Goal: Information Seeking & Learning: Learn about a topic

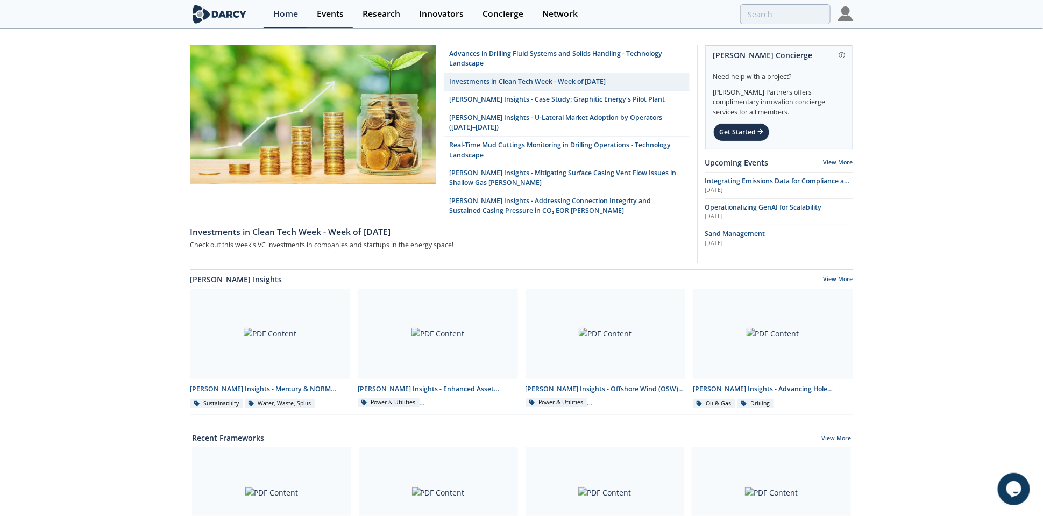
click at [339, 12] on div "Events" at bounding box center [330, 14] width 27 height 9
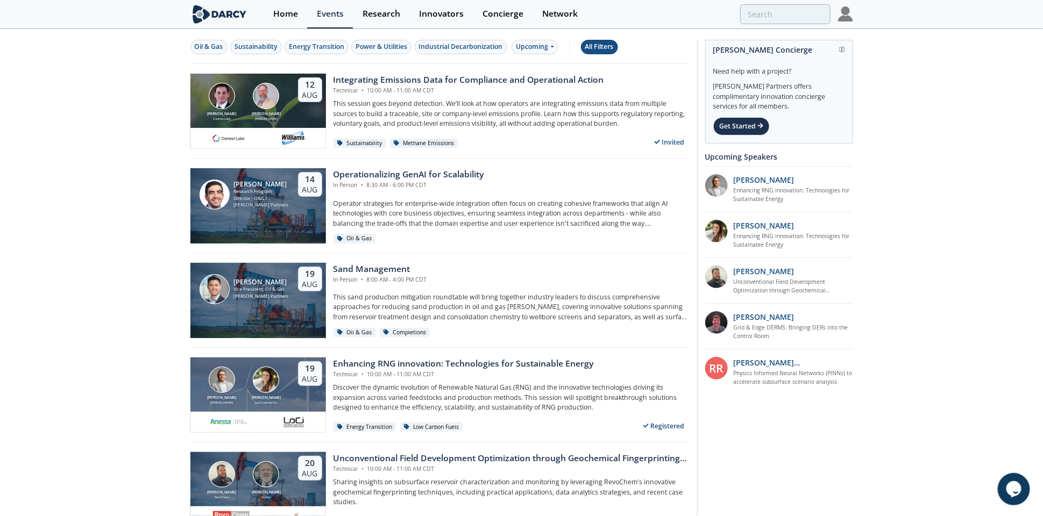
click at [612, 43] on div "All Filters" at bounding box center [599, 47] width 29 height 10
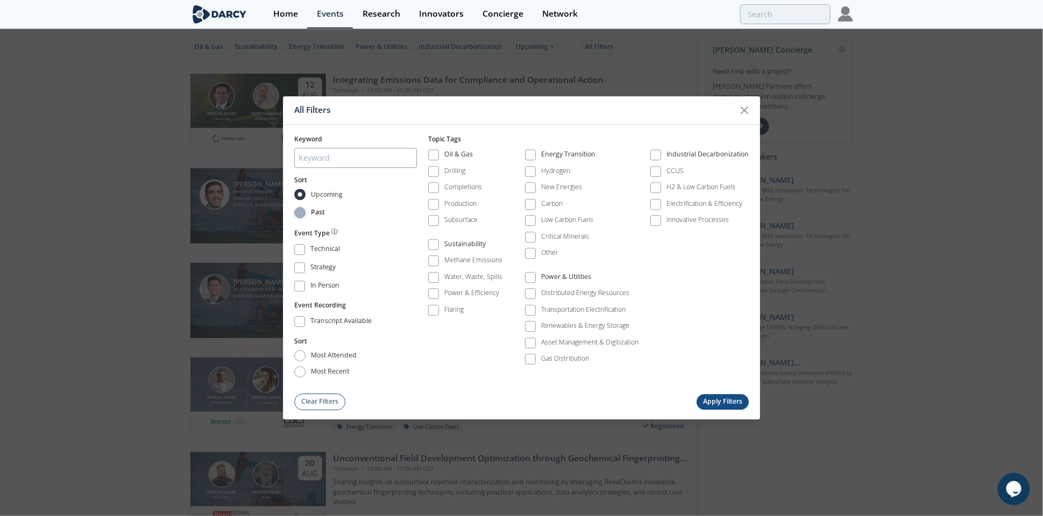
click at [302, 209] on input "Past" at bounding box center [299, 212] width 11 height 11
radio input "true"
click at [720, 399] on button "Apply Filters" at bounding box center [723, 402] width 53 height 16
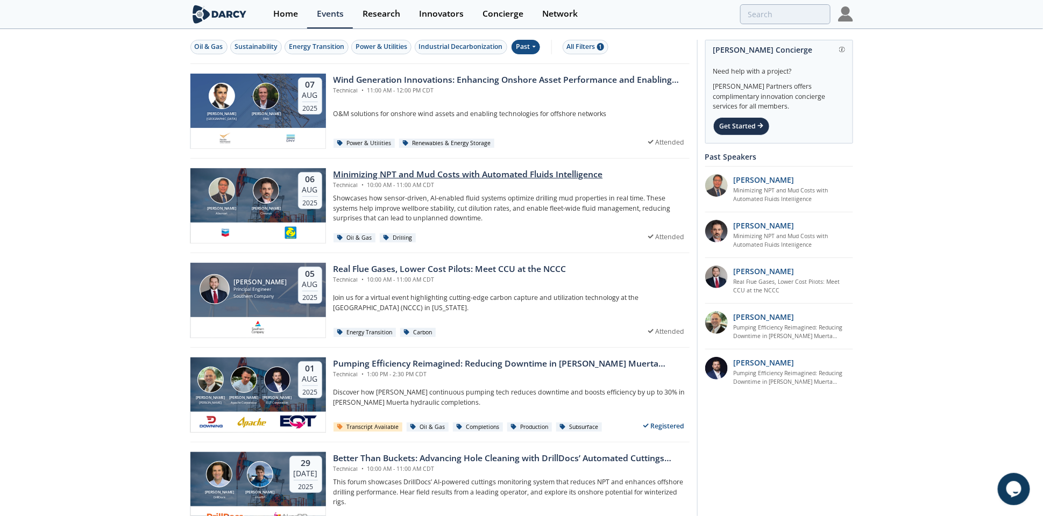
click at [403, 169] on div "Minimizing NPT and Mud Costs with Automated Fluids Intelligence" at bounding box center [468, 174] width 269 height 13
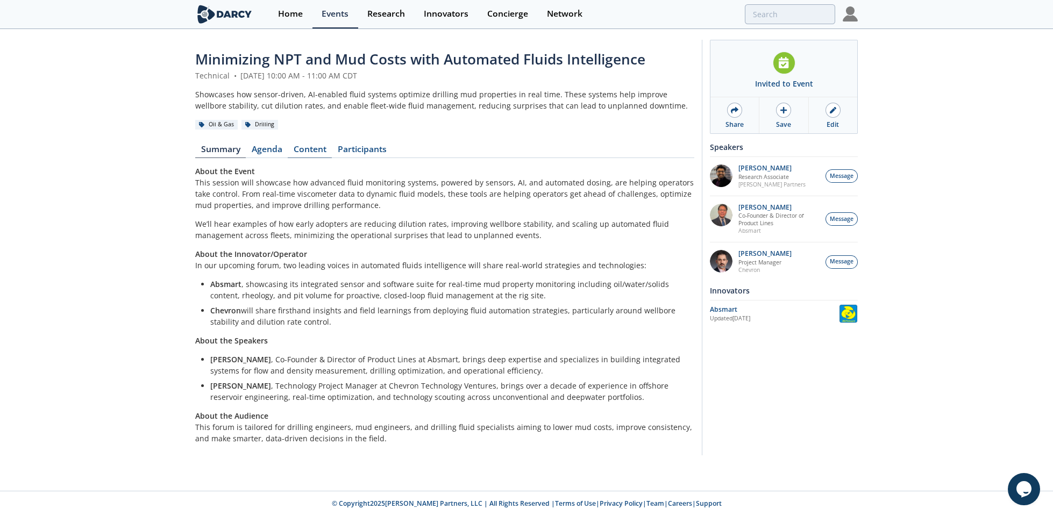
click at [317, 150] on link "Content" at bounding box center [310, 151] width 44 height 13
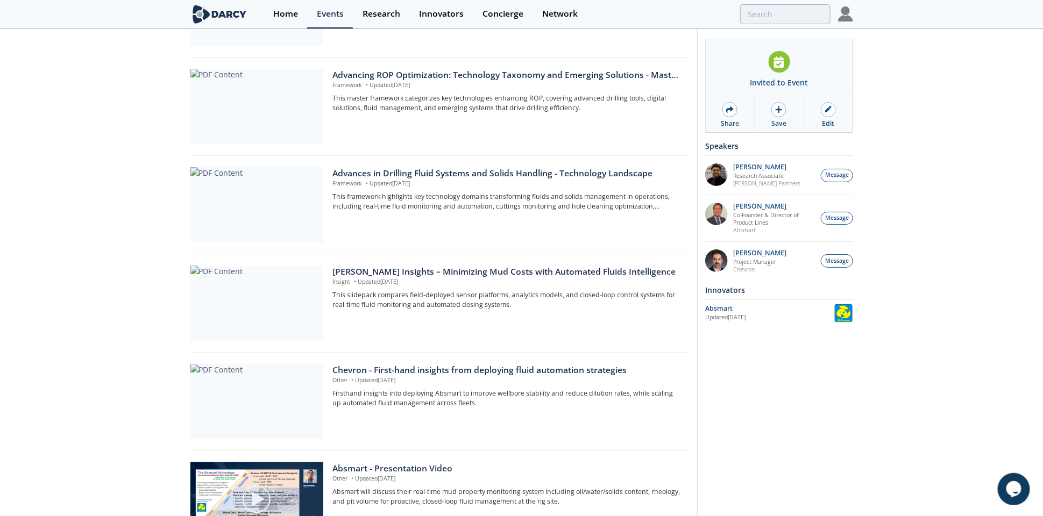
scroll to position [461, 0]
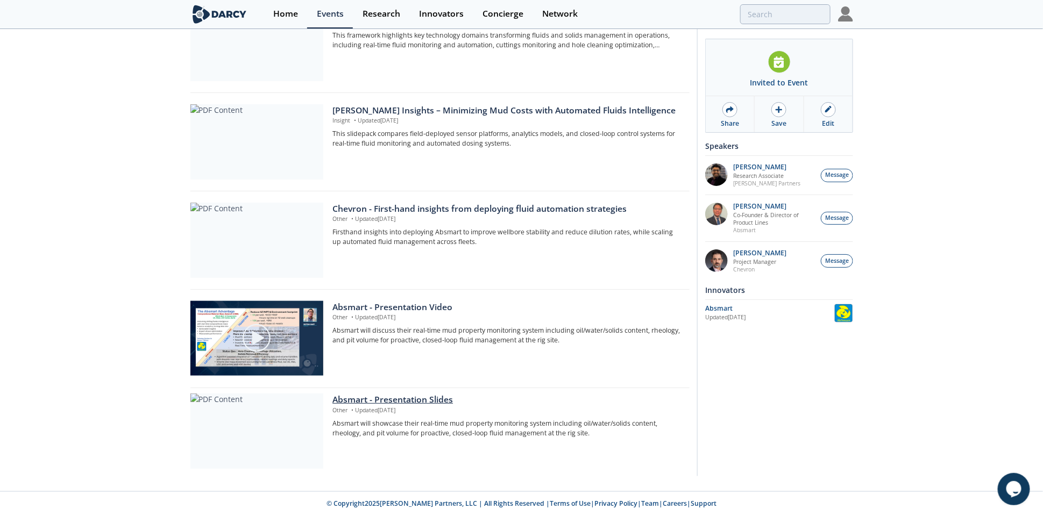
click at [448, 400] on div "Absmart - Presentation Slides" at bounding box center [506, 400] width 349 height 13
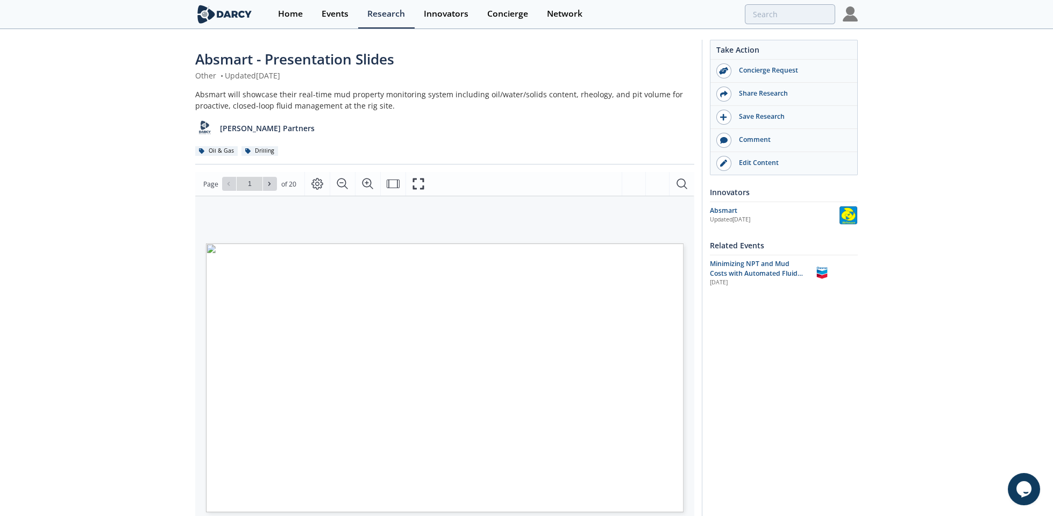
type input "2"
type input "4"
type input "5"
type input "7"
type input "8"
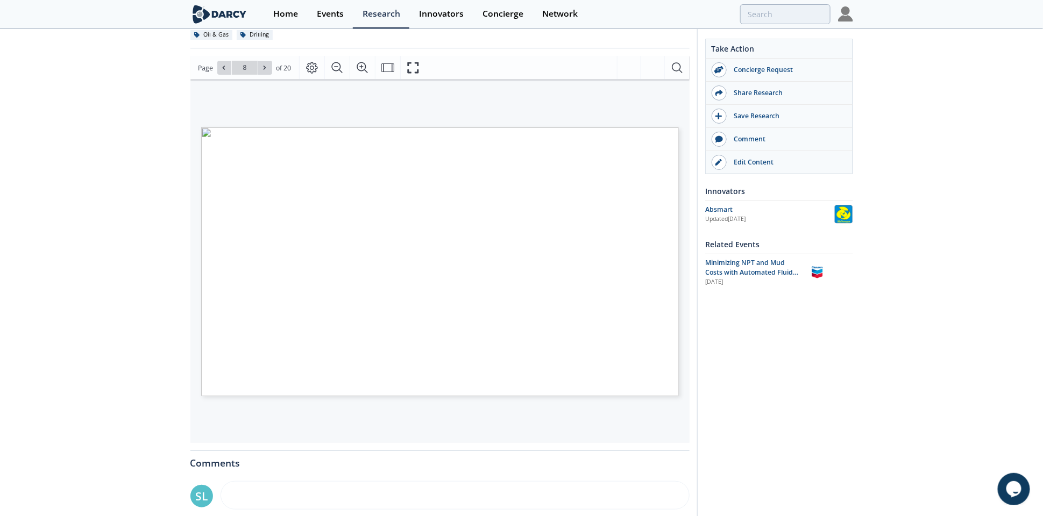
scroll to position [116, 0]
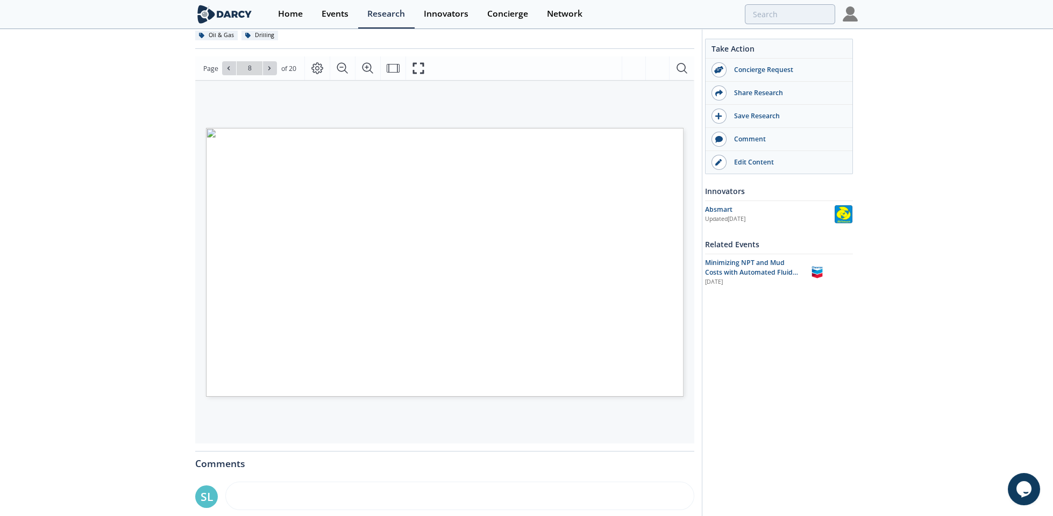
type input "9"
type input "11"
type input "12"
type input "13"
type input "14"
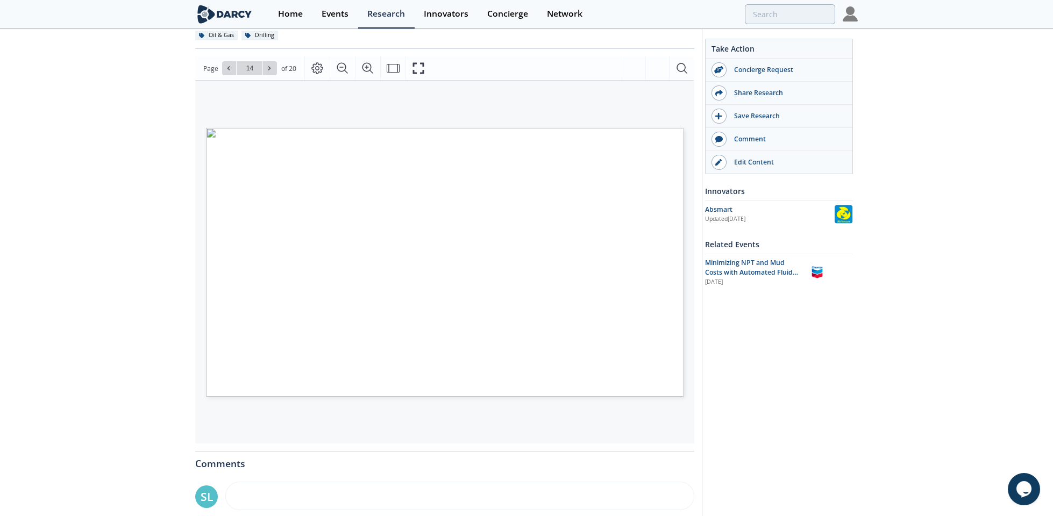
type input "15"
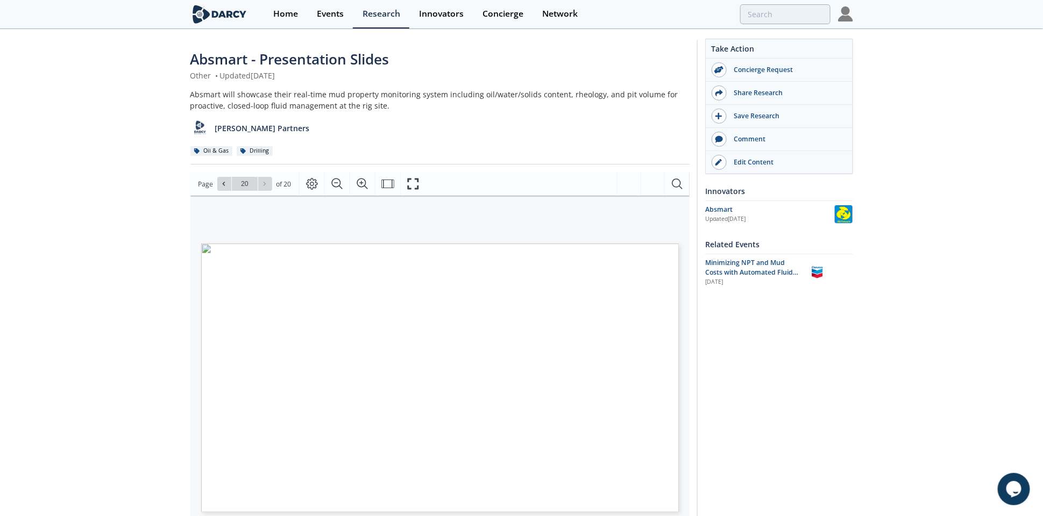
scroll to position [125, 0]
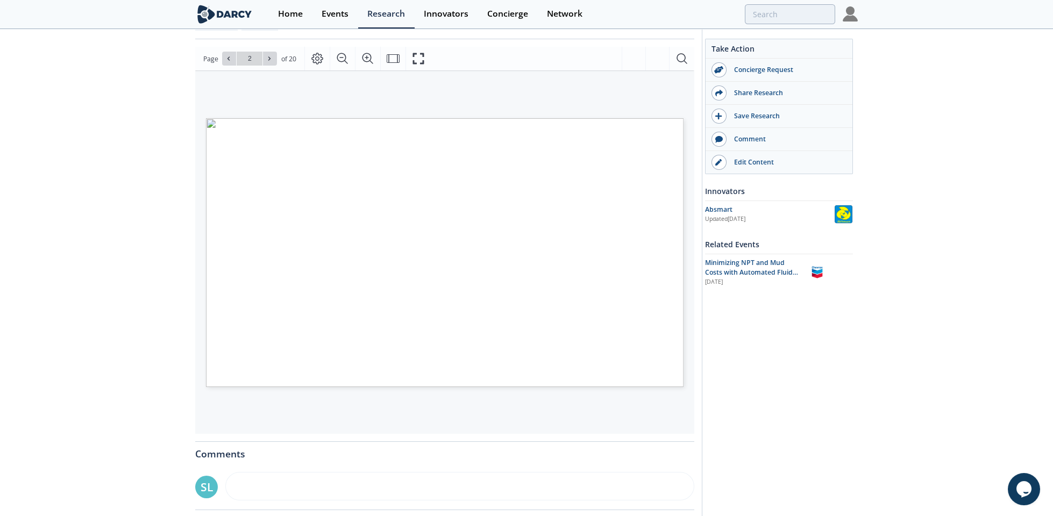
type input "1"
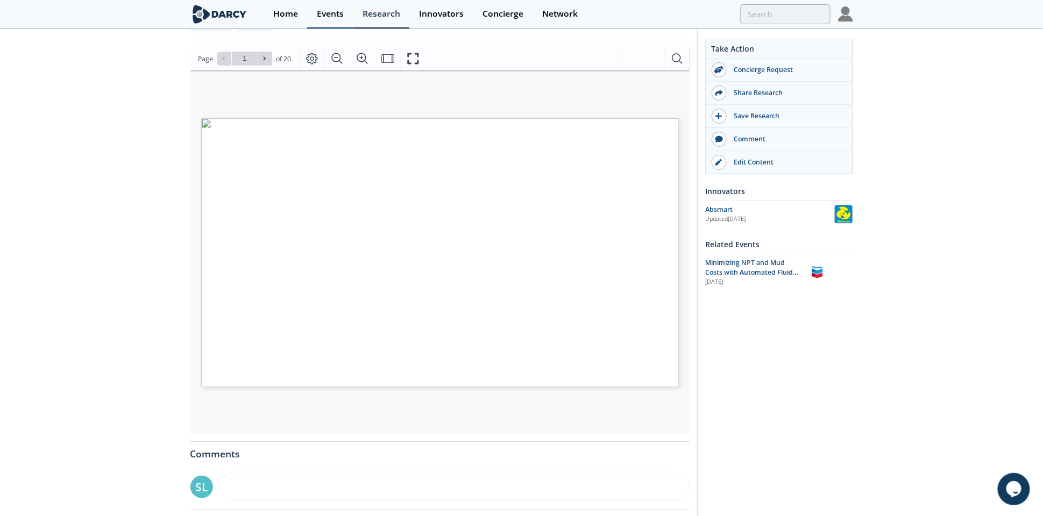
click at [340, 15] on div "Events" at bounding box center [330, 14] width 27 height 9
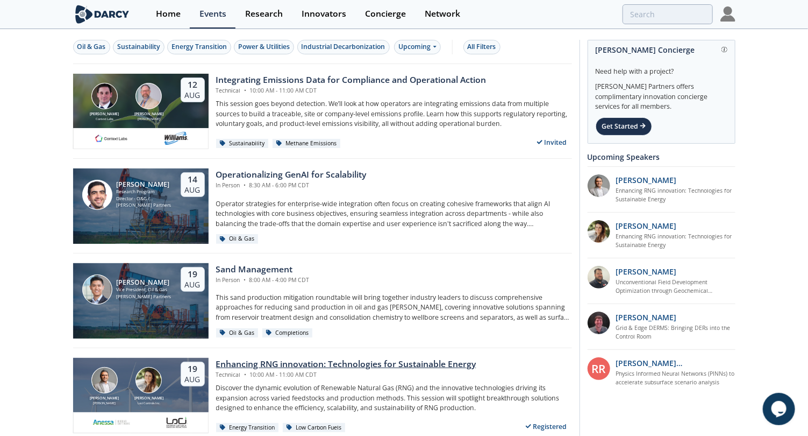
click at [306, 363] on div "Enhancing RNG innovation: Technologies for Sustainable Energy" at bounding box center [346, 364] width 260 height 13
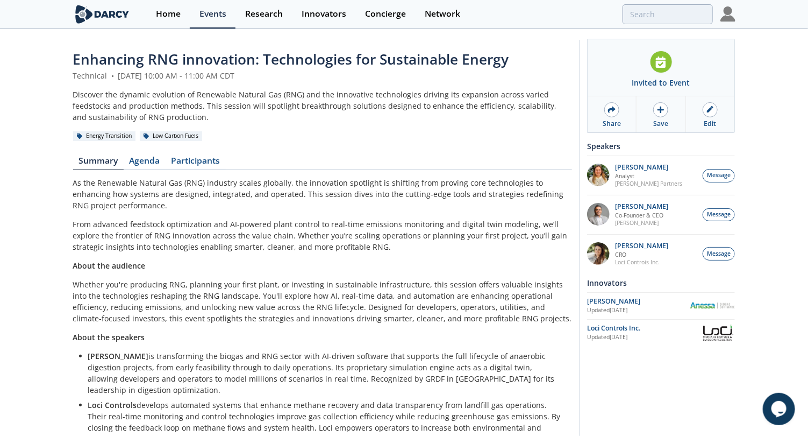
scroll to position [37, 0]
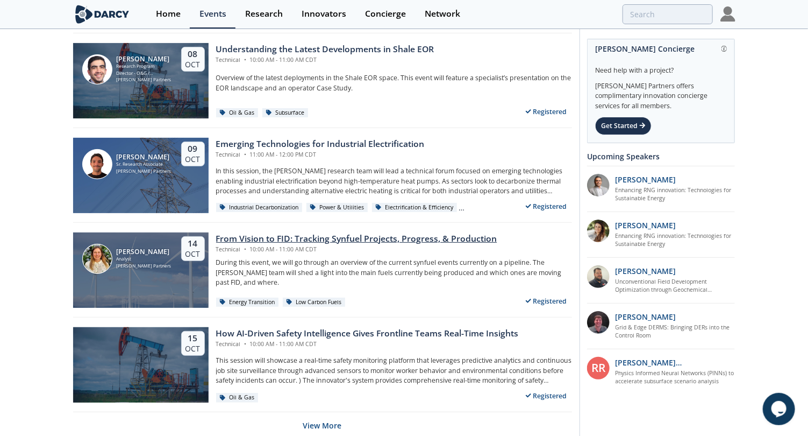
scroll to position [2056, 0]
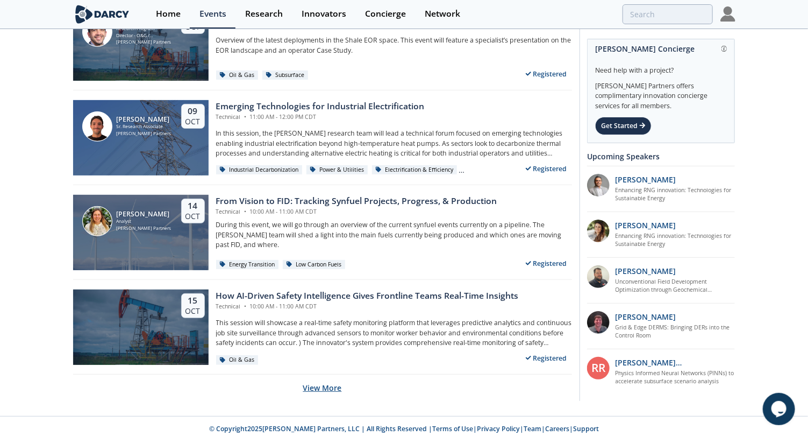
click at [332, 381] on button "View More" at bounding box center [322, 387] width 39 height 26
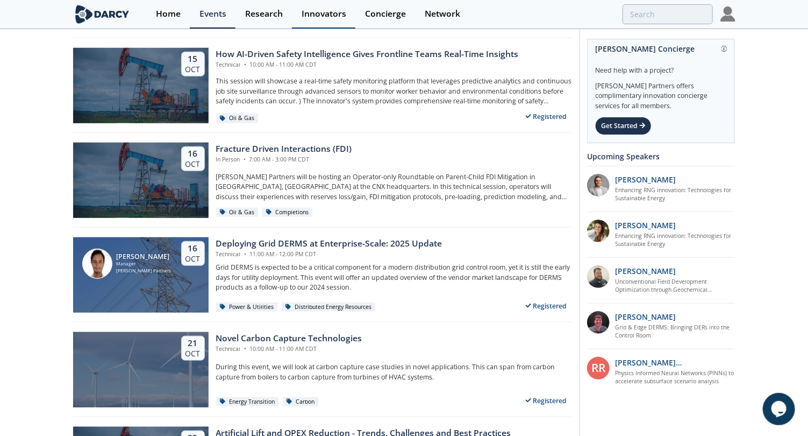
scroll to position [2292, 0]
